Goal: Transaction & Acquisition: Purchase product/service

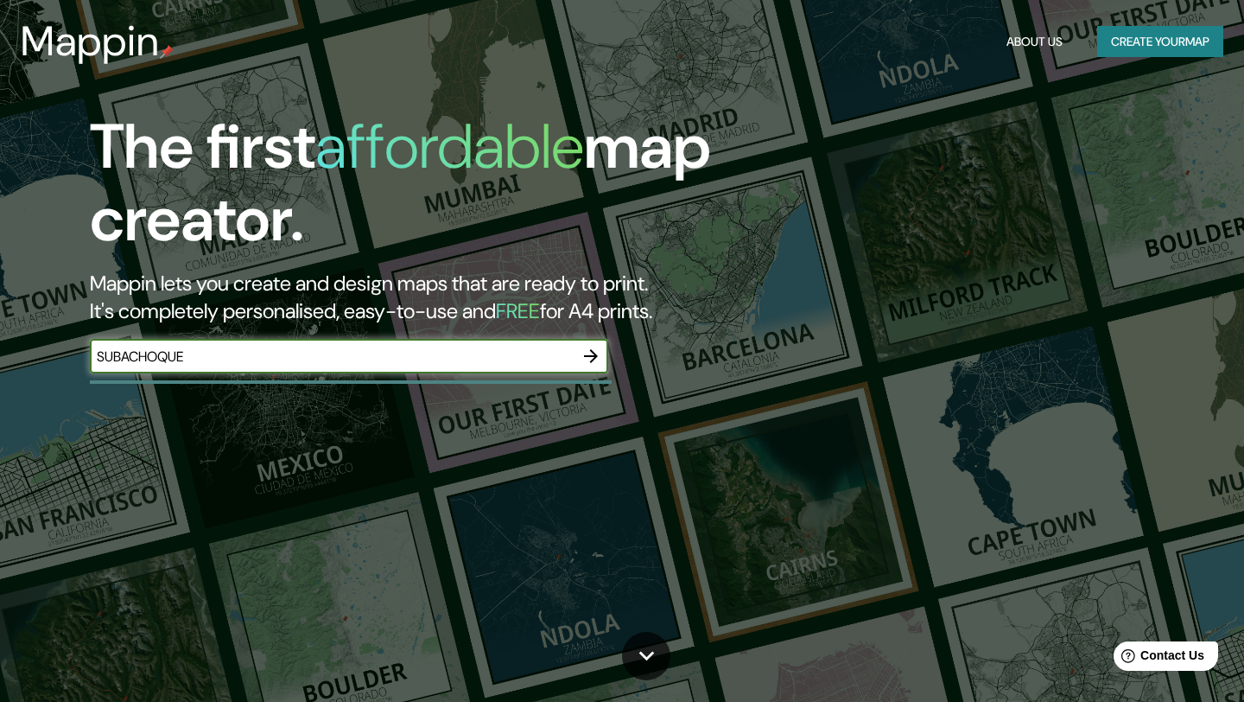
type input "SUBACHOQUE"
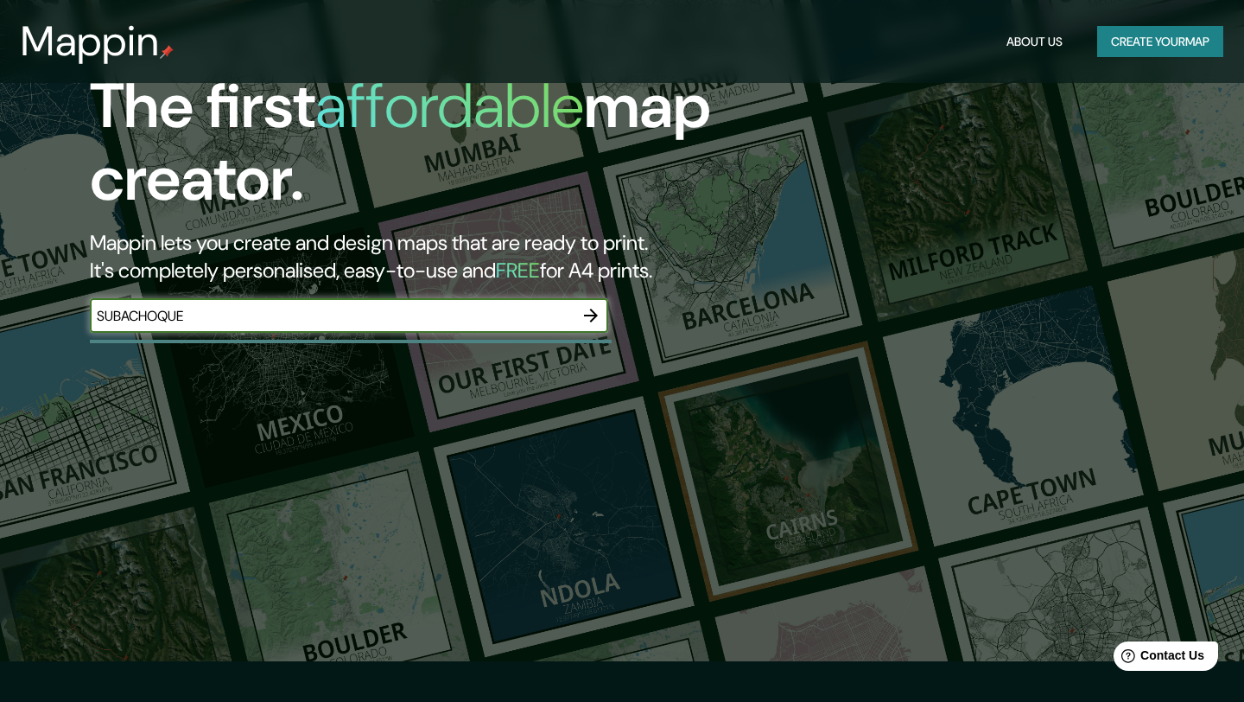
scroll to position [106, 0]
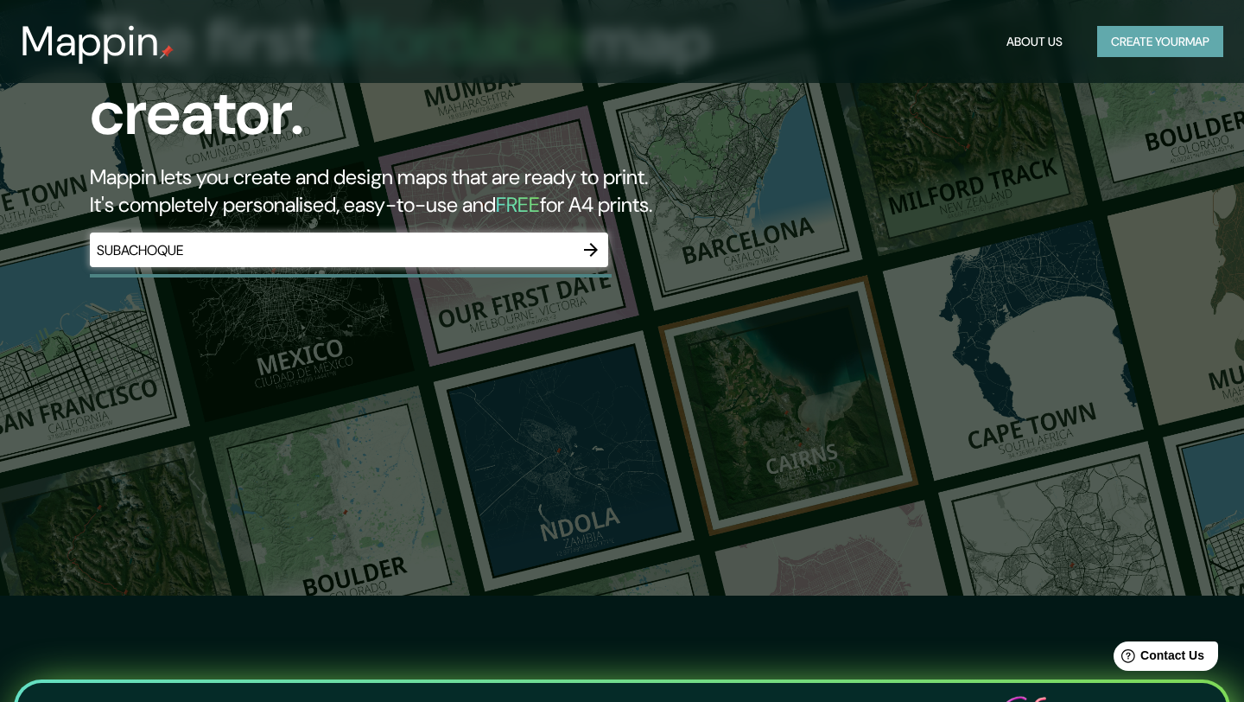
click at [1147, 30] on button "Create your map" at bounding box center [1161, 42] width 126 height 32
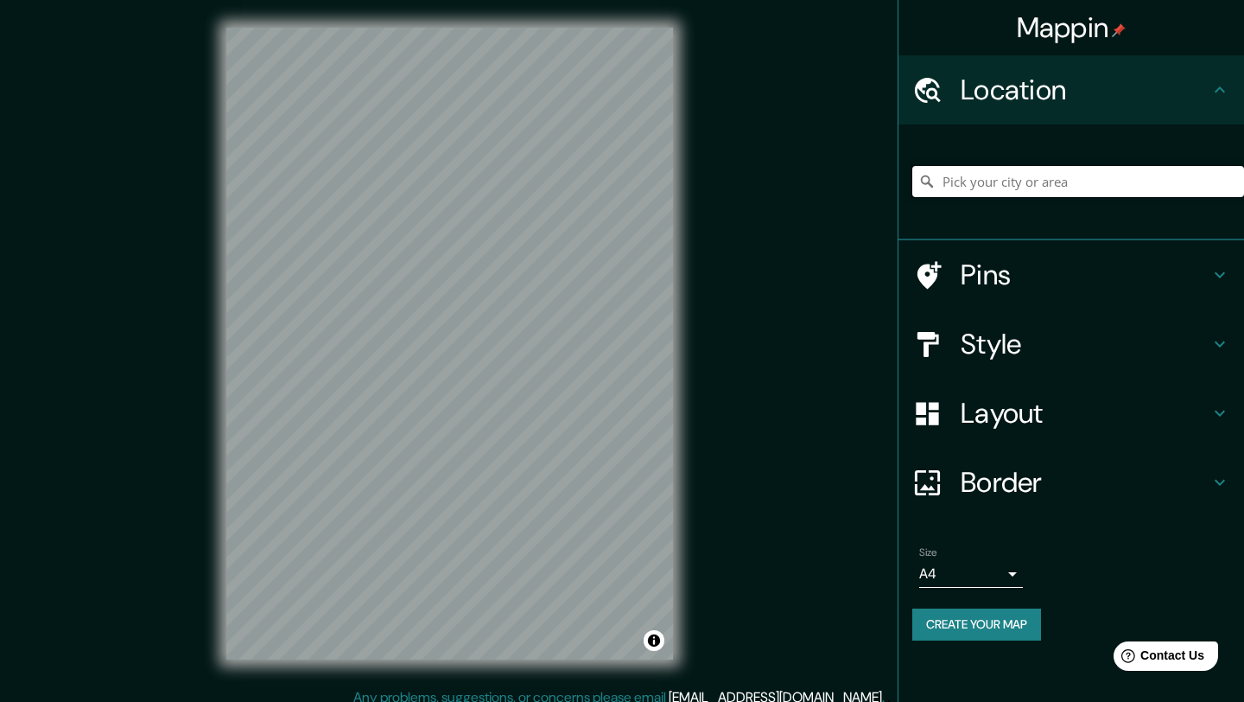
click at [983, 188] on input "Pick your city or area" at bounding box center [1079, 181] width 332 height 31
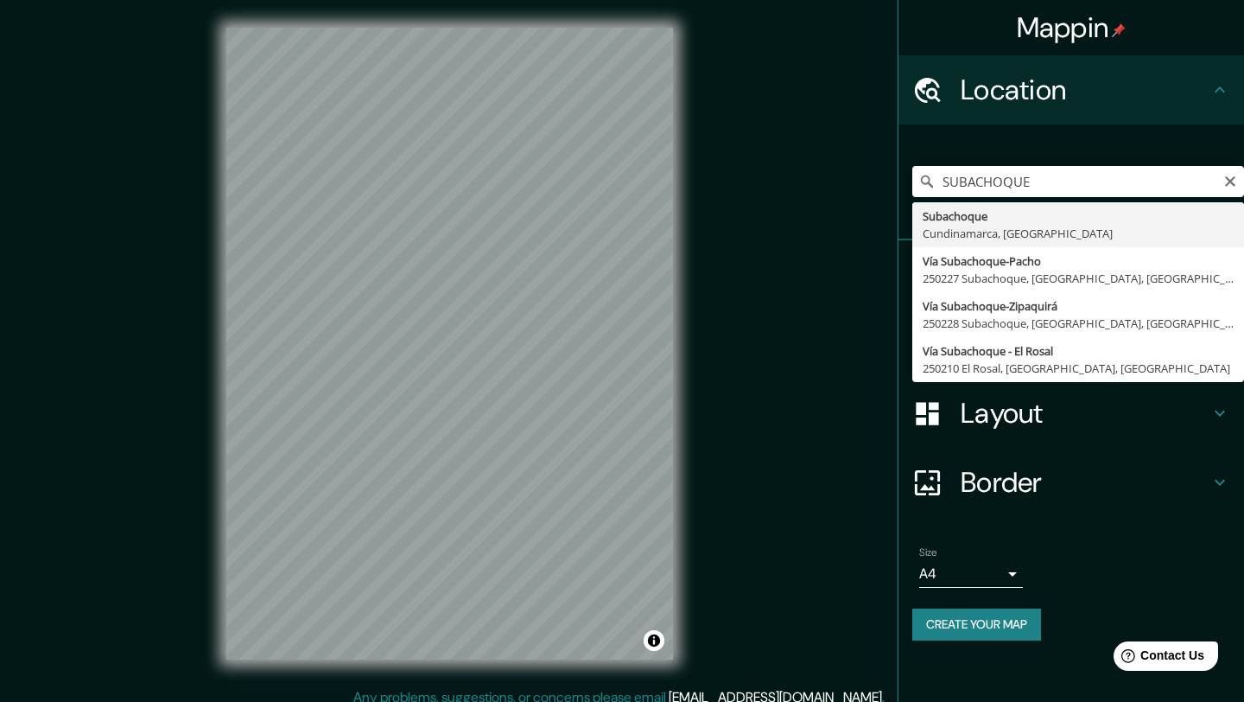
type input "Subachoque, Cundinamarca, [GEOGRAPHIC_DATA]"
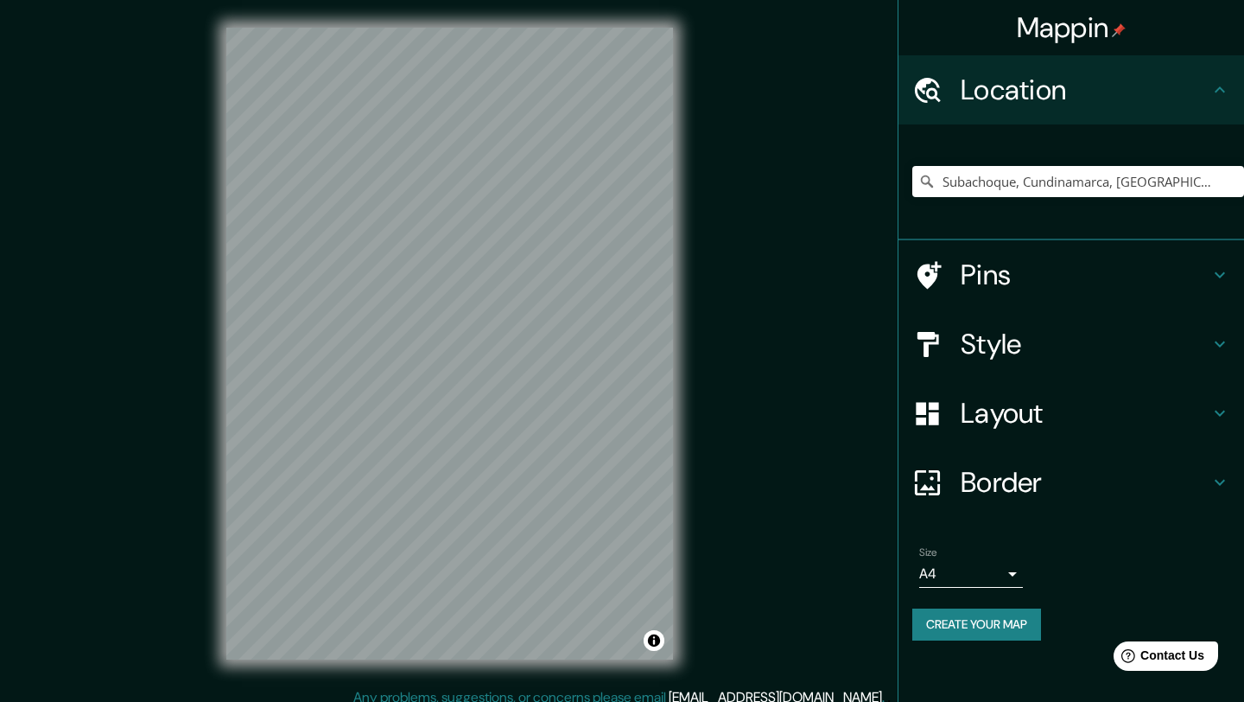
click at [1221, 344] on icon at bounding box center [1220, 344] width 10 height 6
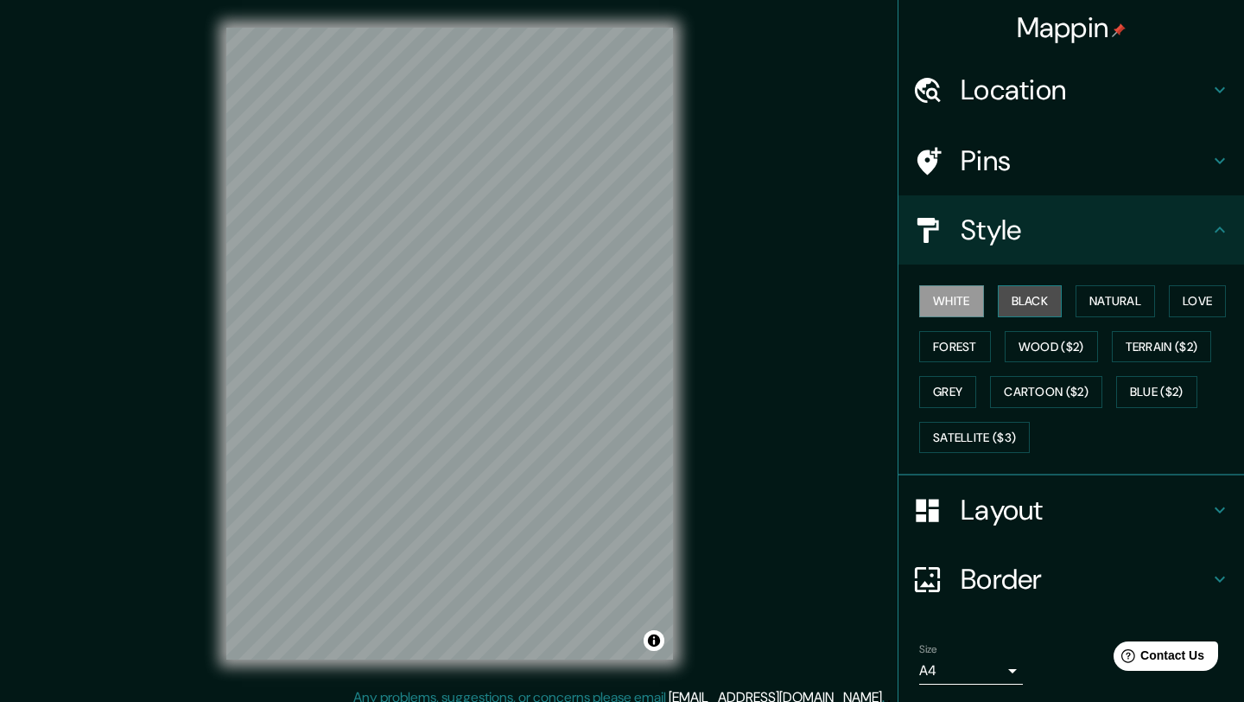
click at [1009, 303] on button "Black" at bounding box center [1030, 301] width 65 height 32
click at [949, 294] on button "White" at bounding box center [952, 301] width 65 height 32
click at [1210, 93] on icon at bounding box center [1220, 90] width 21 height 21
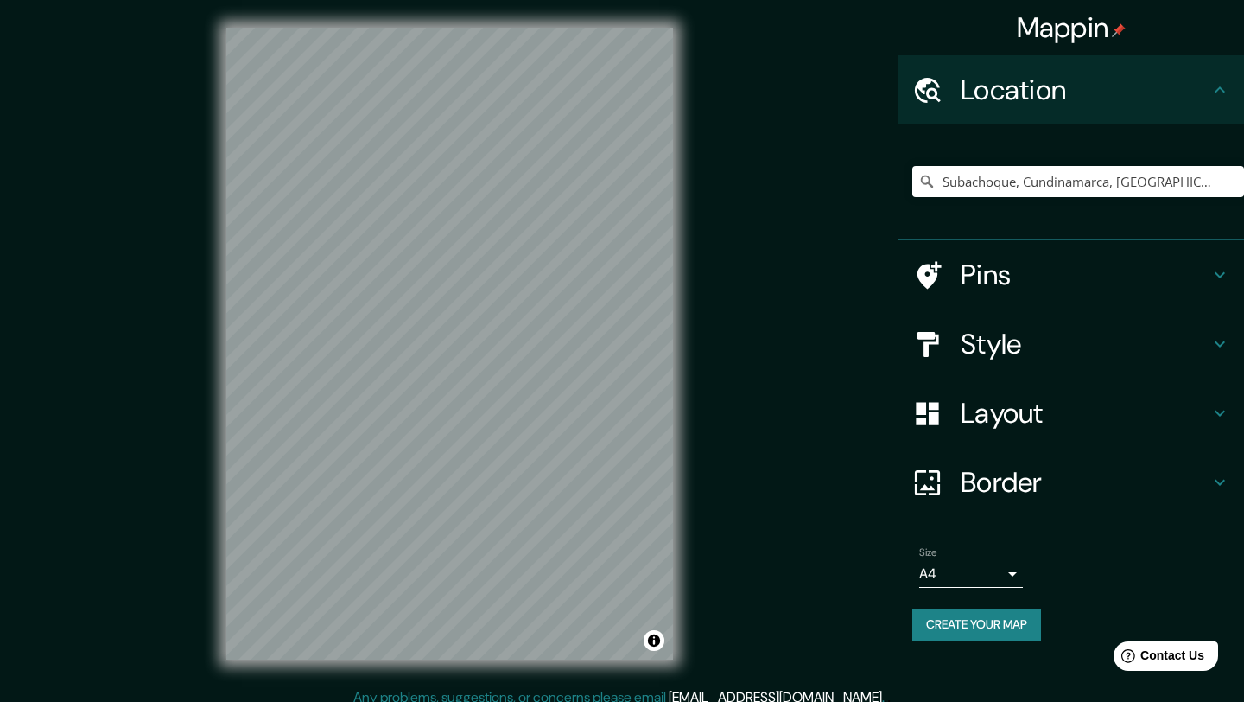
click at [1210, 93] on icon at bounding box center [1220, 90] width 21 height 21
click at [1198, 277] on h4 "Pins" at bounding box center [1085, 275] width 249 height 35
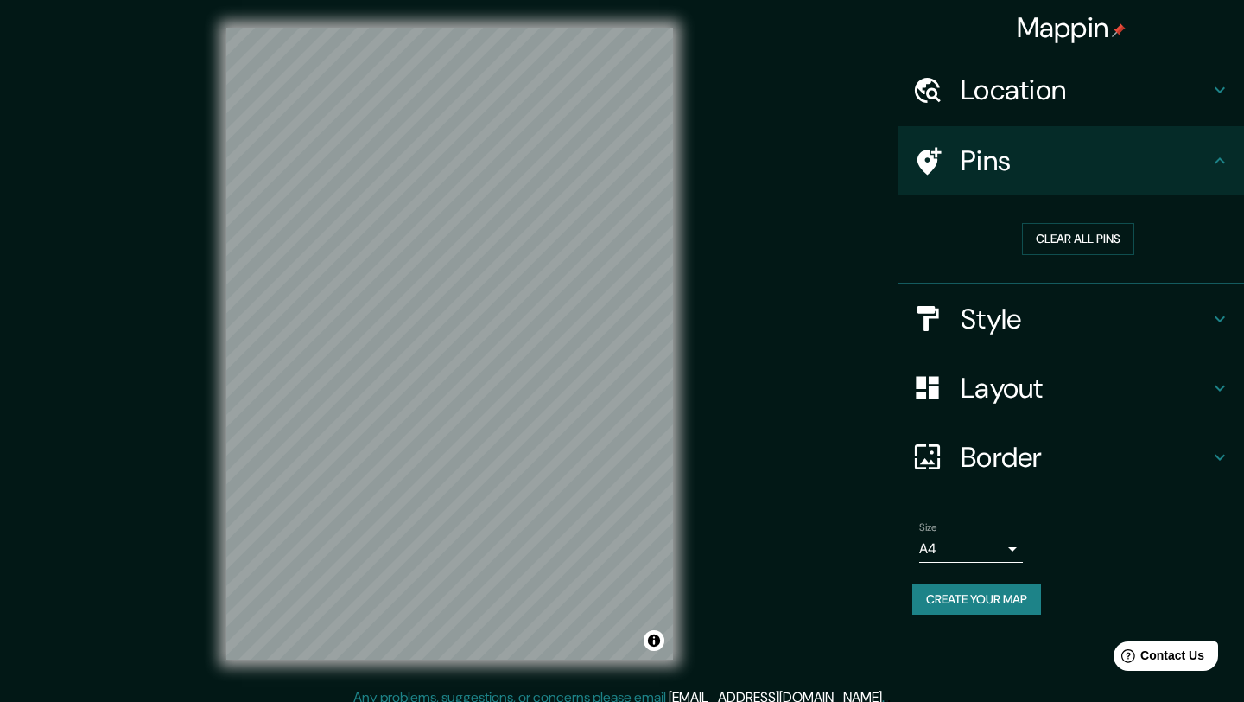
click at [1211, 169] on icon at bounding box center [1220, 160] width 21 height 21
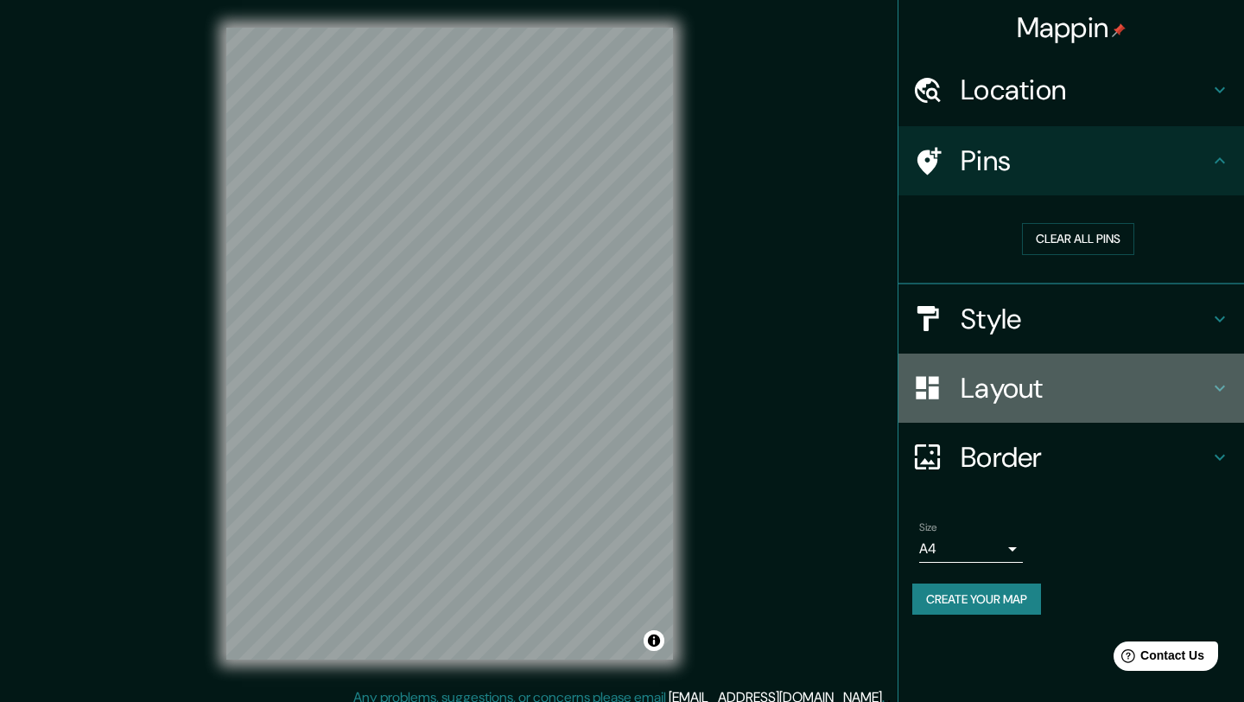
click at [1184, 390] on h4 "Layout" at bounding box center [1085, 388] width 249 height 35
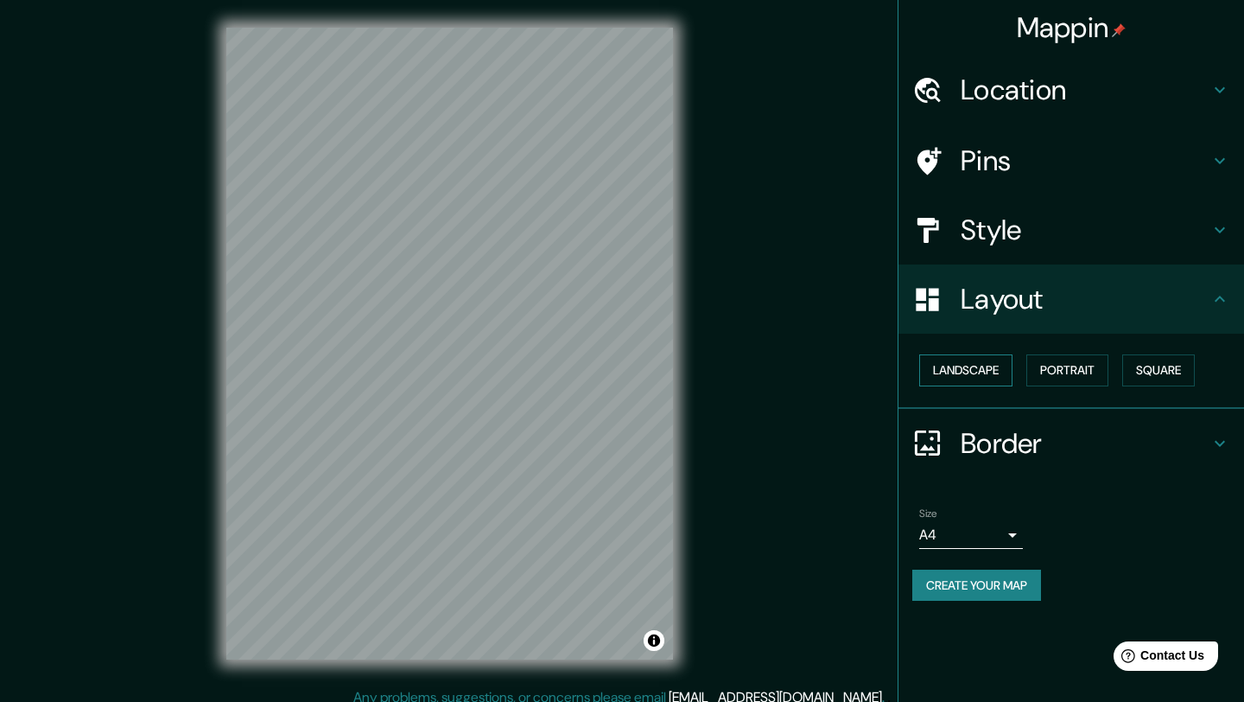
click at [958, 367] on button "Landscape" at bounding box center [966, 370] width 93 height 32
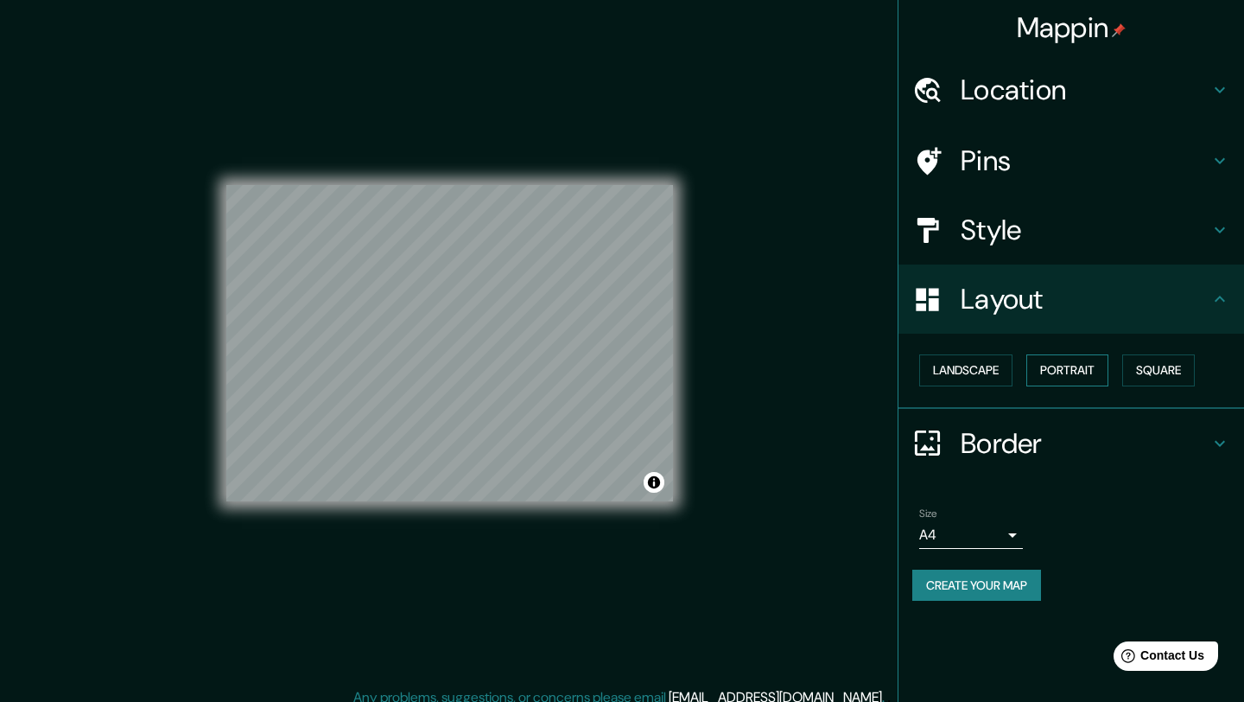
click at [1063, 364] on button "Portrait" at bounding box center [1068, 370] width 82 height 32
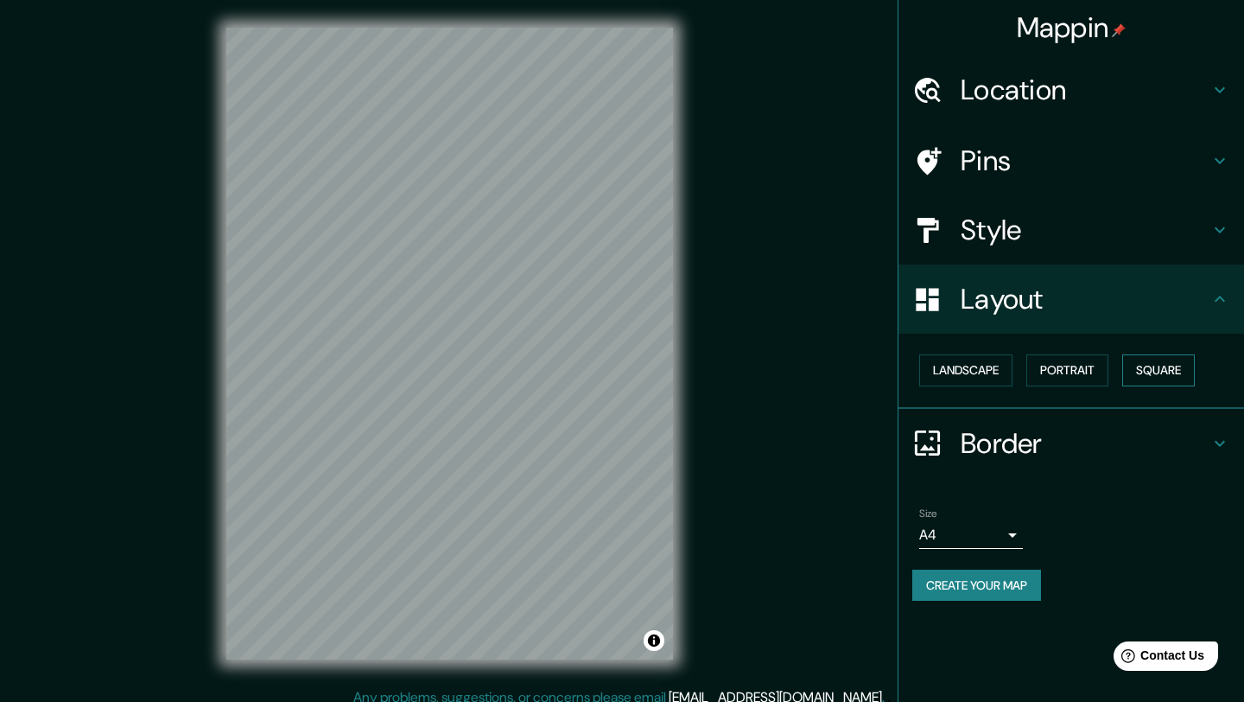
click at [1160, 368] on button "Square" at bounding box center [1159, 370] width 73 height 32
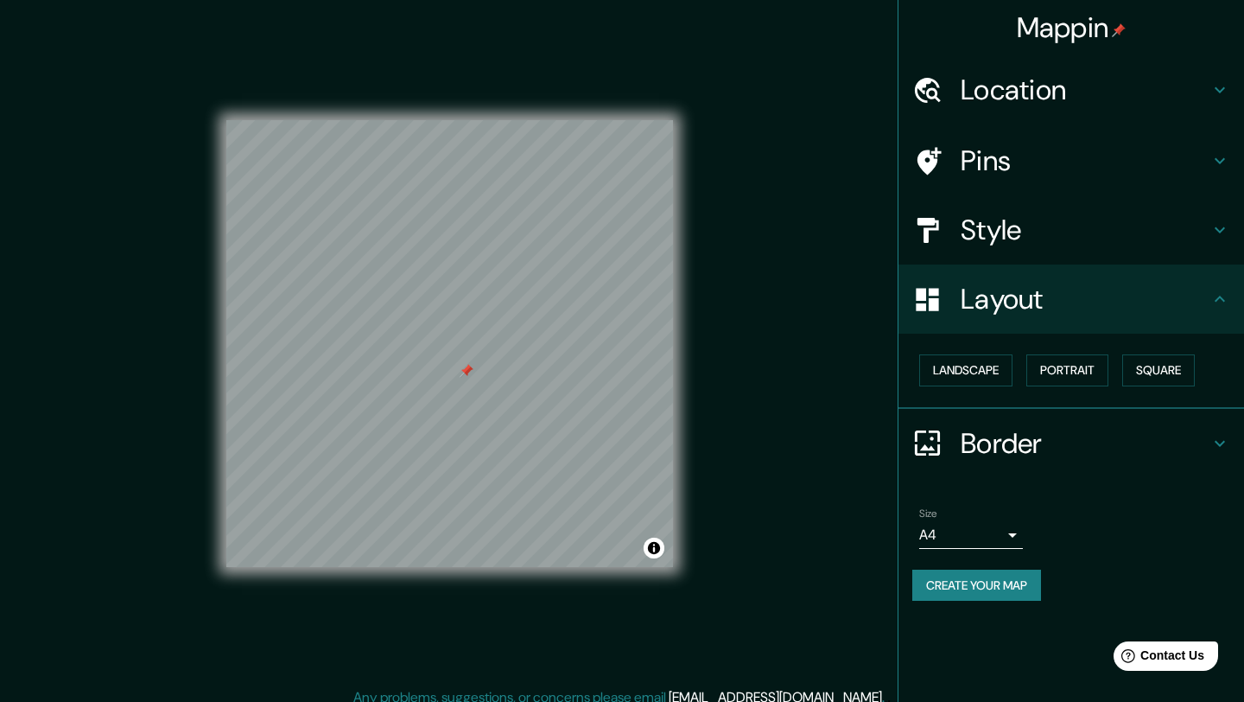
scroll to position [13, 0]
